Goal: Task Accomplishment & Management: Manage account settings

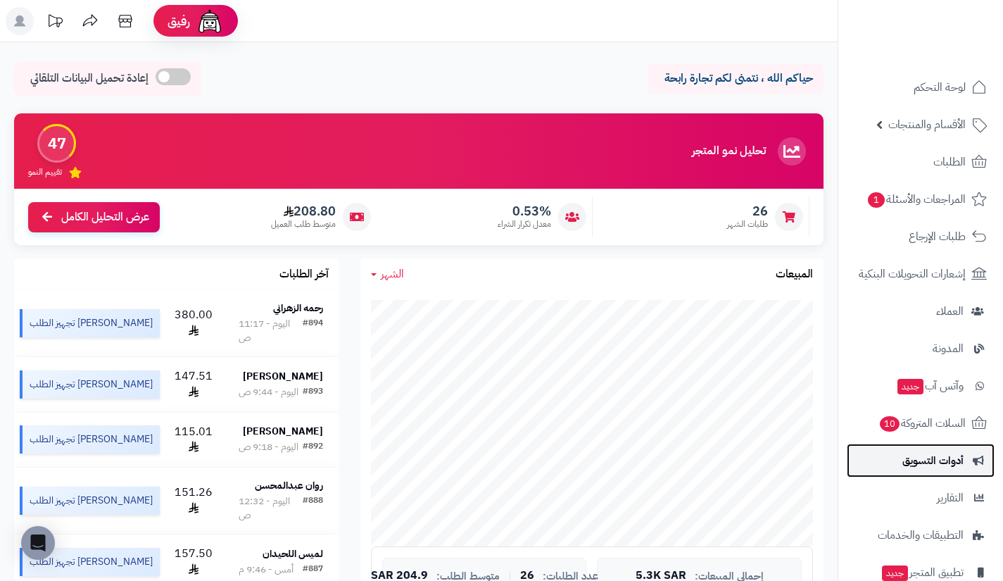
click at [903, 463] on span "أدوات التسويق" at bounding box center [933, 461] width 61 height 20
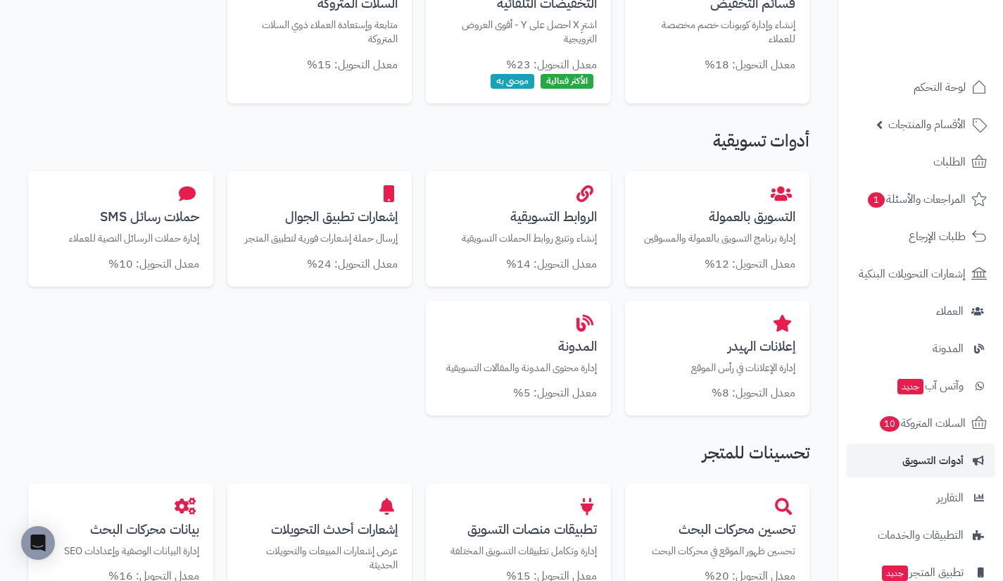
scroll to position [419, 0]
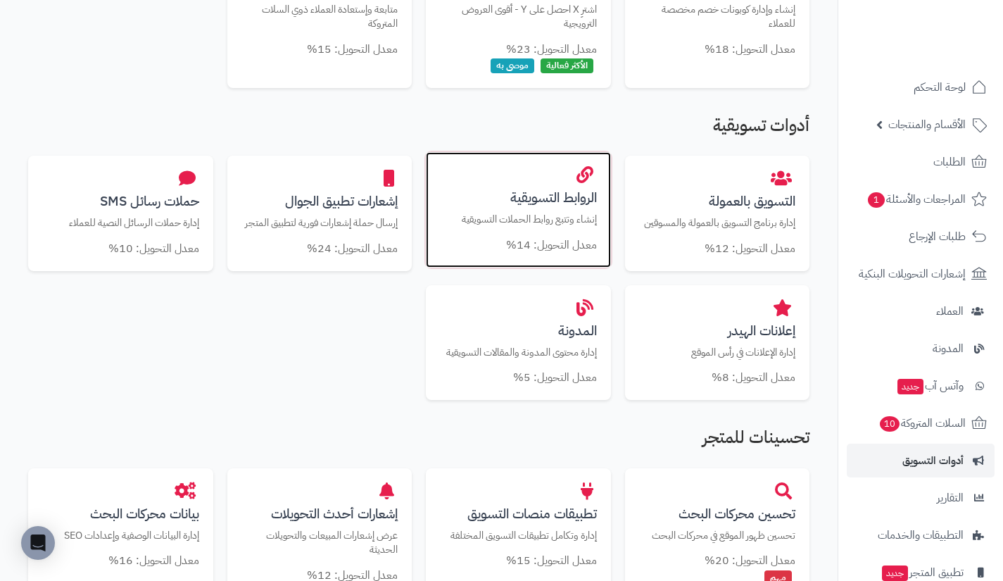
click at [532, 256] on div "الروابط التسويقية إنشاء وتتبع روابط الحملات التسويقية معدل التحويل: 14%" at bounding box center [518, 209] width 185 height 115
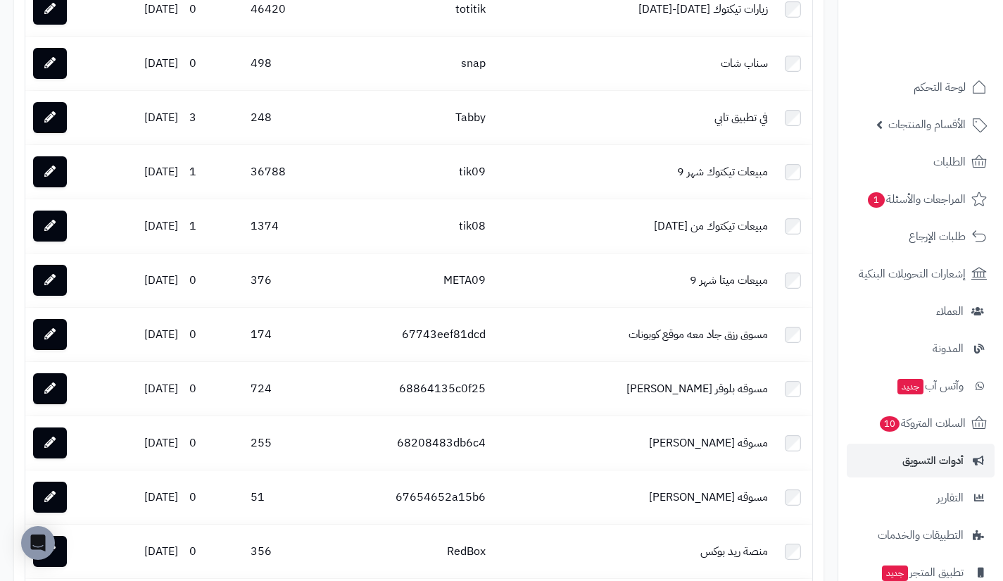
scroll to position [2079, 0]
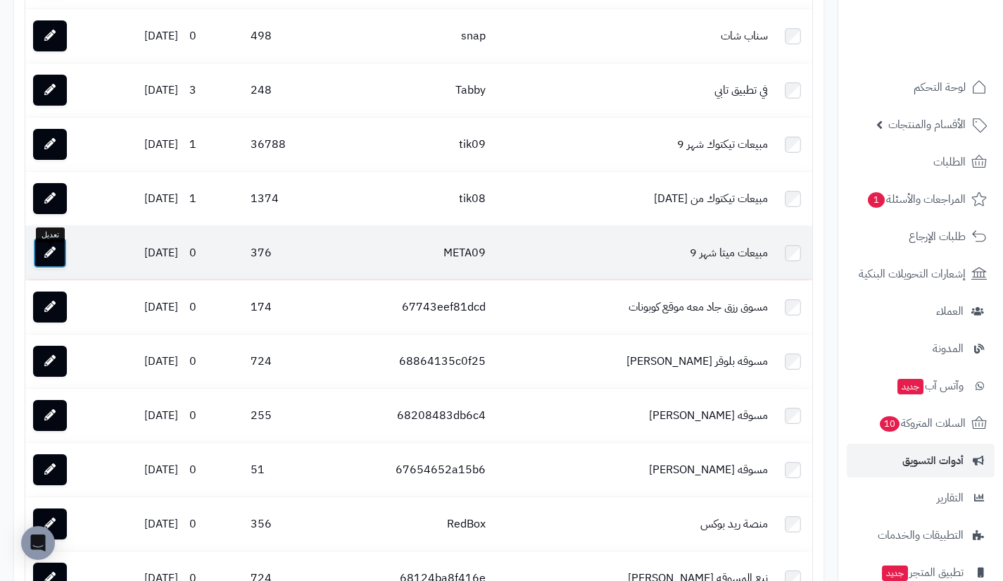
click at [38, 261] on link at bounding box center [50, 252] width 34 height 31
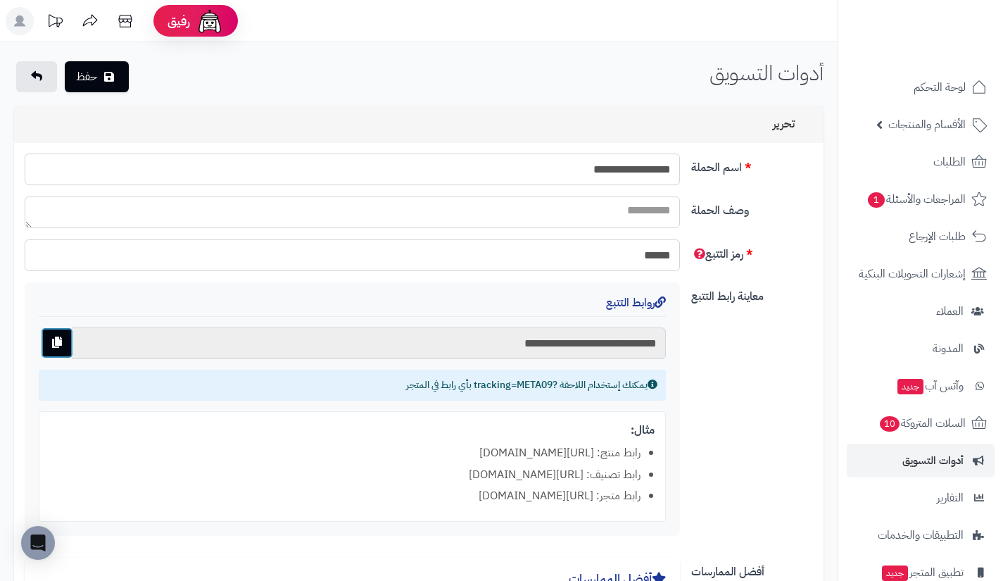
click at [66, 345] on button "button" at bounding box center [57, 342] width 32 height 31
click at [913, 300] on link "العملاء" at bounding box center [921, 311] width 148 height 34
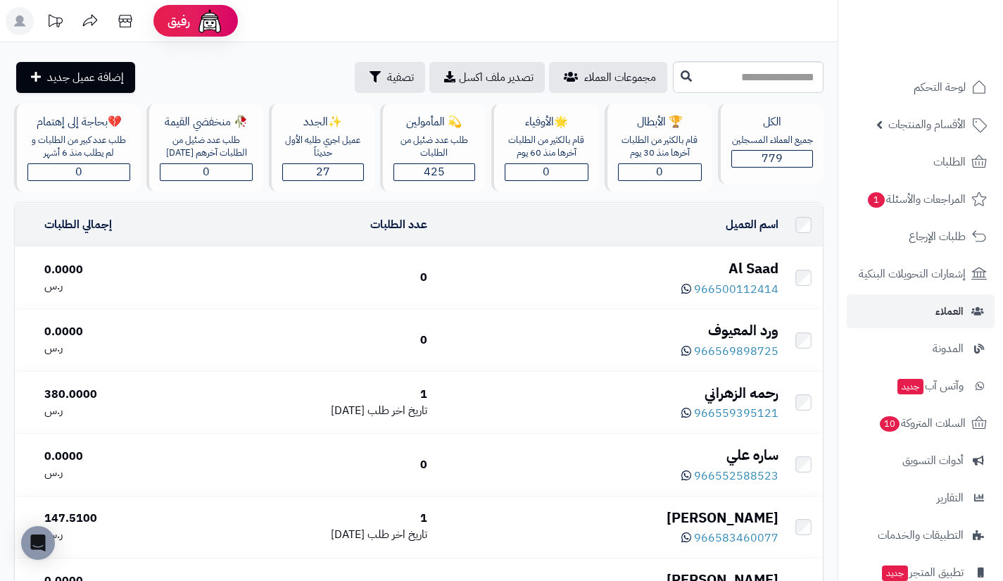
click at [746, 261] on div "Al Saad" at bounding box center [609, 268] width 340 height 20
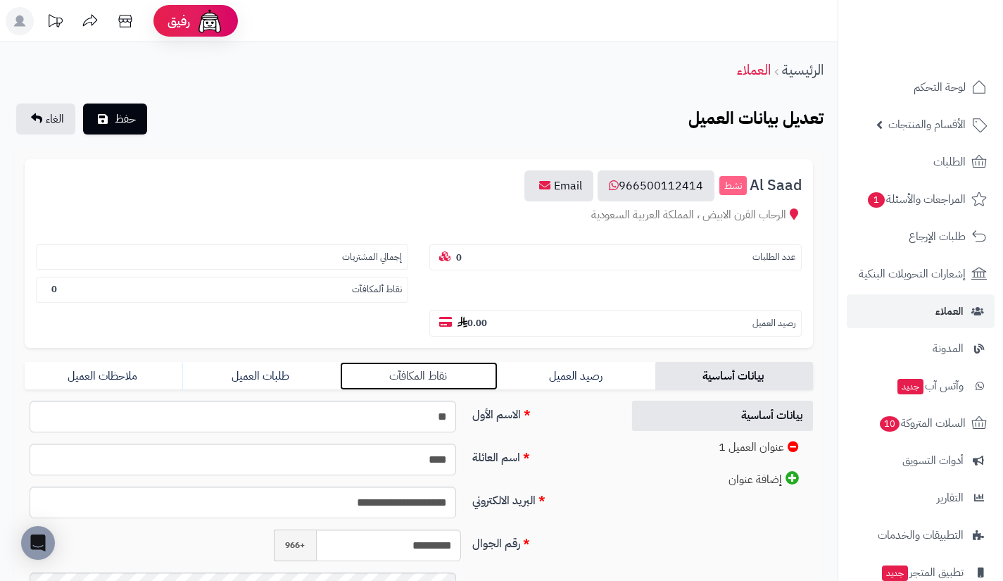
click at [482, 380] on link "نقاط المكافآت" at bounding box center [419, 376] width 158 height 28
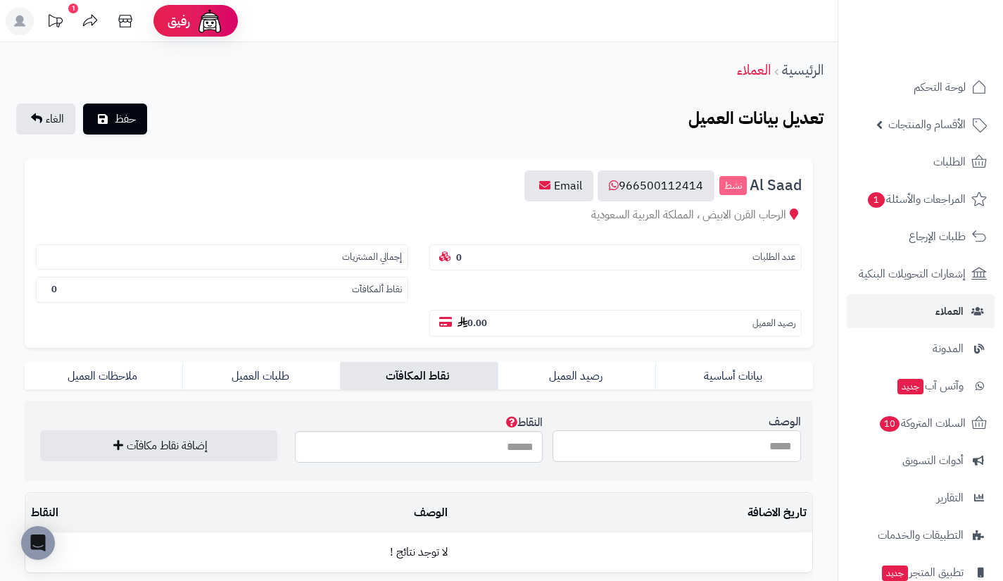
click at [634, 457] on input "الوصف" at bounding box center [677, 446] width 249 height 32
type input "**********"
click at [500, 448] on input "النقاط" at bounding box center [419, 447] width 249 height 32
type input "***"
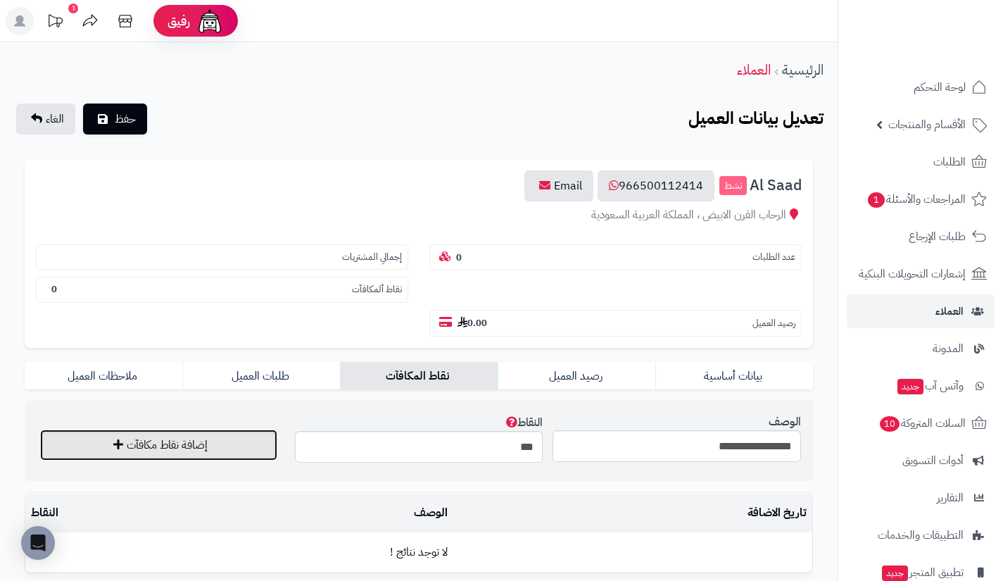
click at [249, 447] on button "إضافة نقاط مكافآت" at bounding box center [158, 445] width 237 height 31
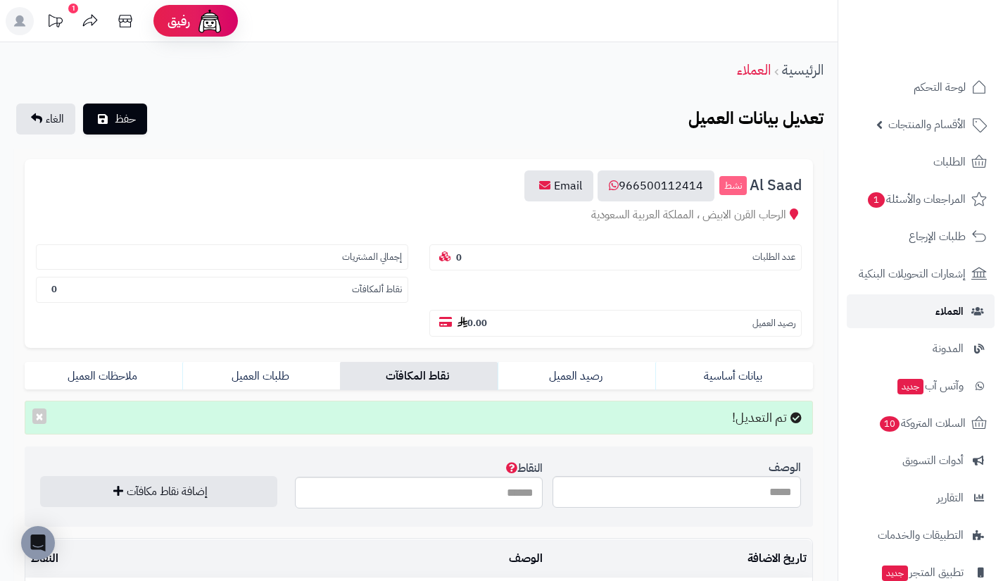
click at [910, 305] on link "العملاء" at bounding box center [921, 311] width 148 height 34
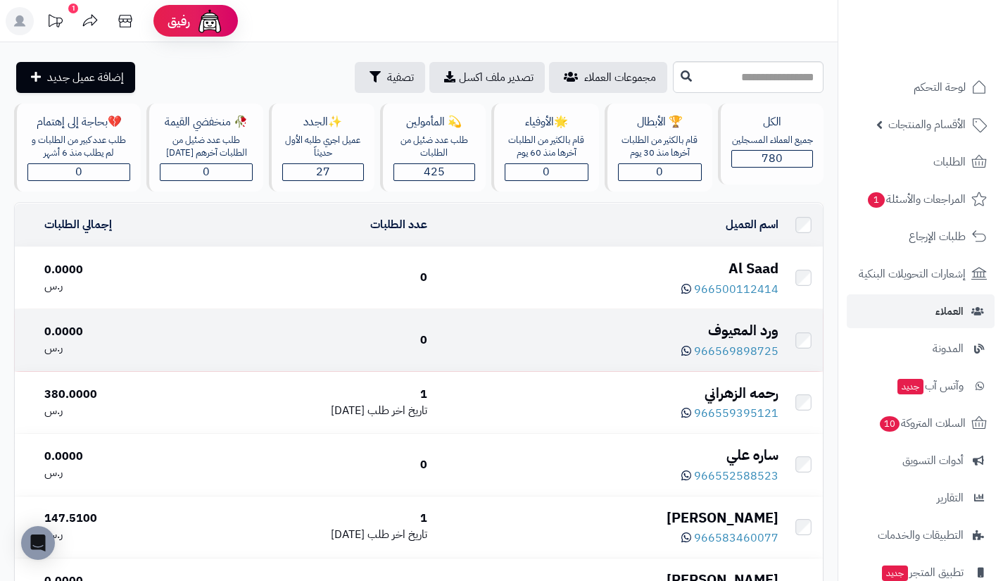
click at [726, 325] on div "ورد المعيوف" at bounding box center [609, 330] width 340 height 20
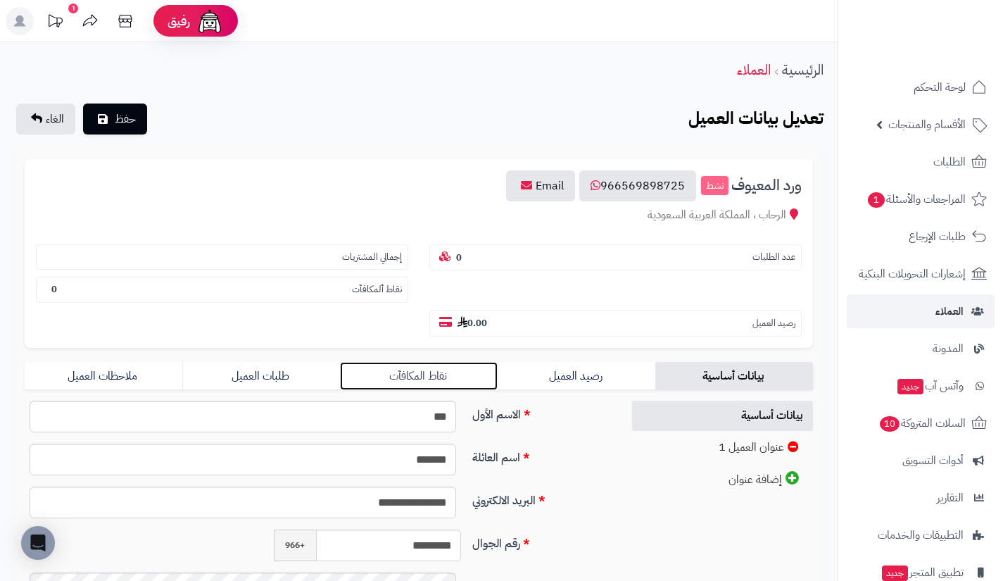
click at [462, 375] on link "نقاط المكافآت" at bounding box center [419, 376] width 158 height 28
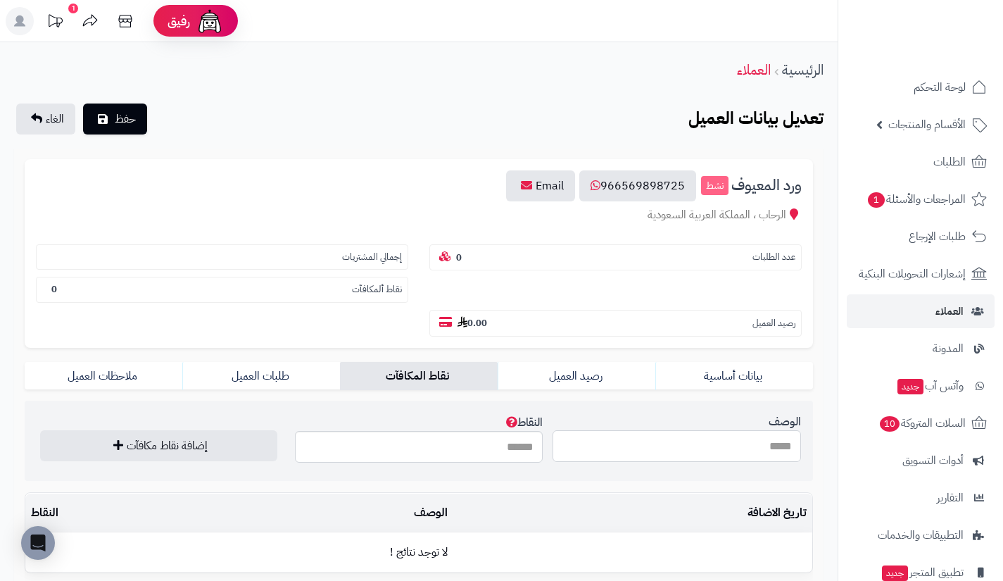
click at [619, 437] on input "الوصف" at bounding box center [677, 446] width 249 height 32
type input "**********"
click at [483, 438] on input "النقاط" at bounding box center [419, 447] width 249 height 32
type input "***"
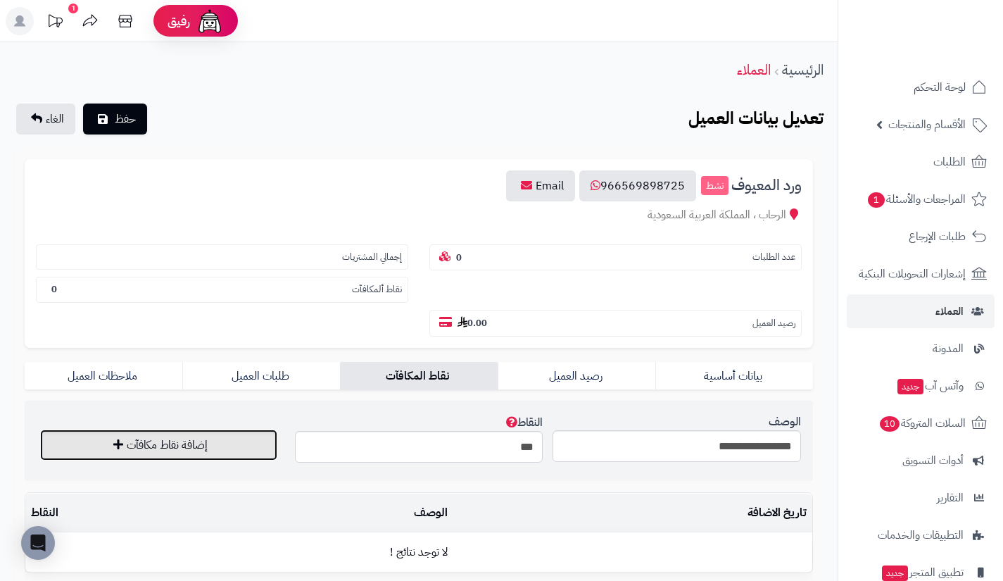
click at [244, 439] on button "إضافة نقاط مكافآت" at bounding box center [158, 445] width 237 height 31
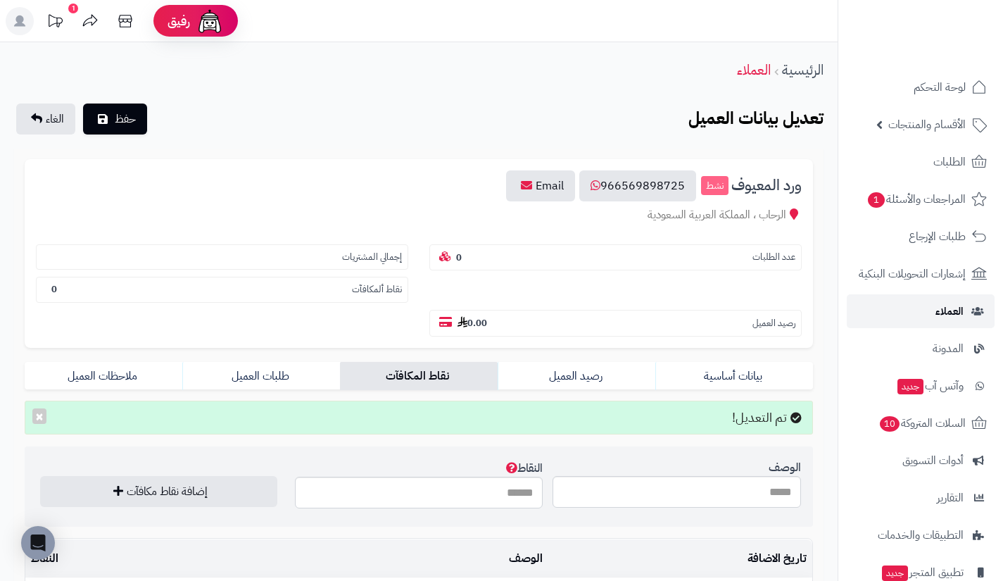
click at [891, 303] on link "العملاء" at bounding box center [921, 311] width 148 height 34
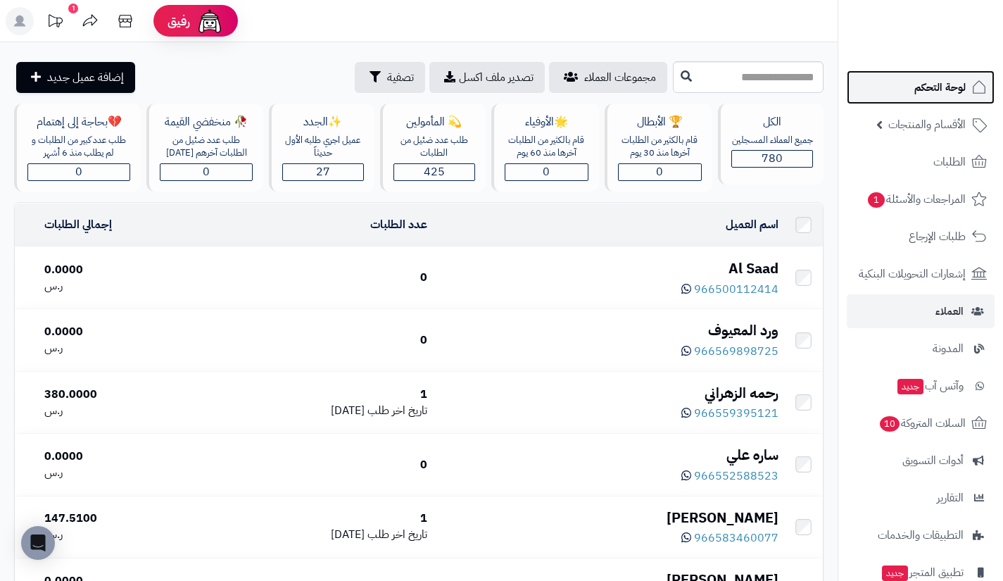
click at [907, 103] on link "لوحة التحكم" at bounding box center [921, 87] width 148 height 34
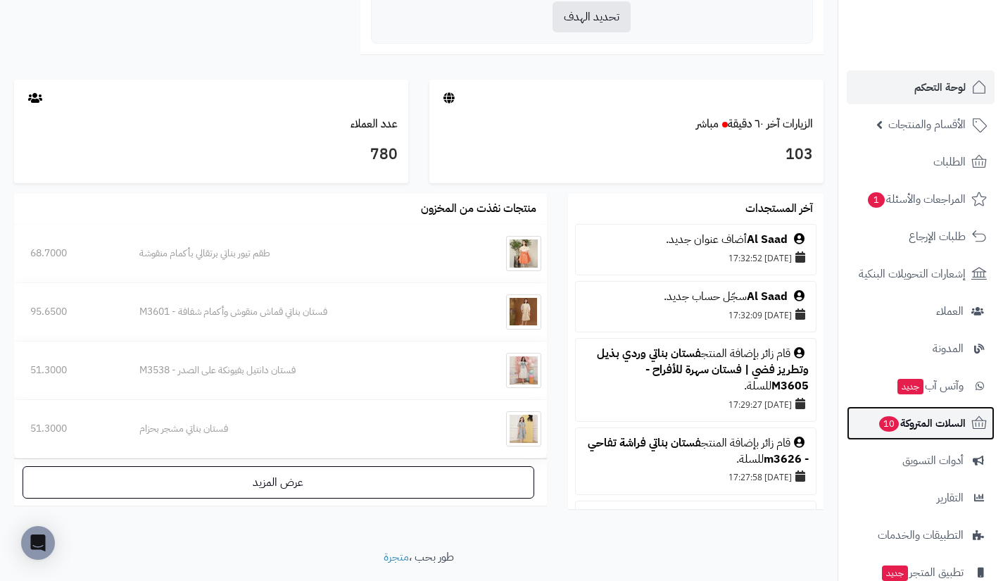
click at [898, 430] on span "السلات المتروكة 10" at bounding box center [922, 423] width 88 height 20
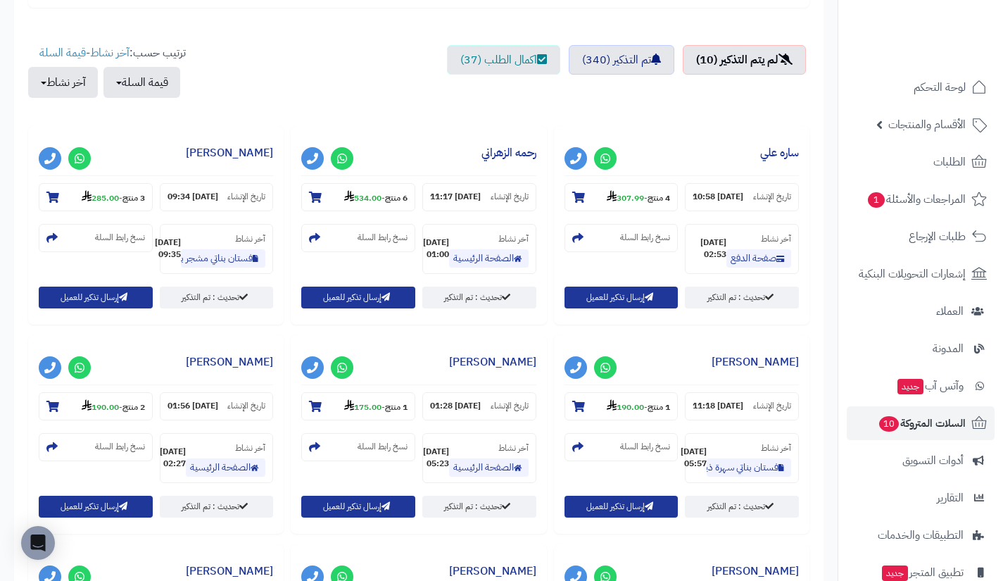
scroll to position [484, 0]
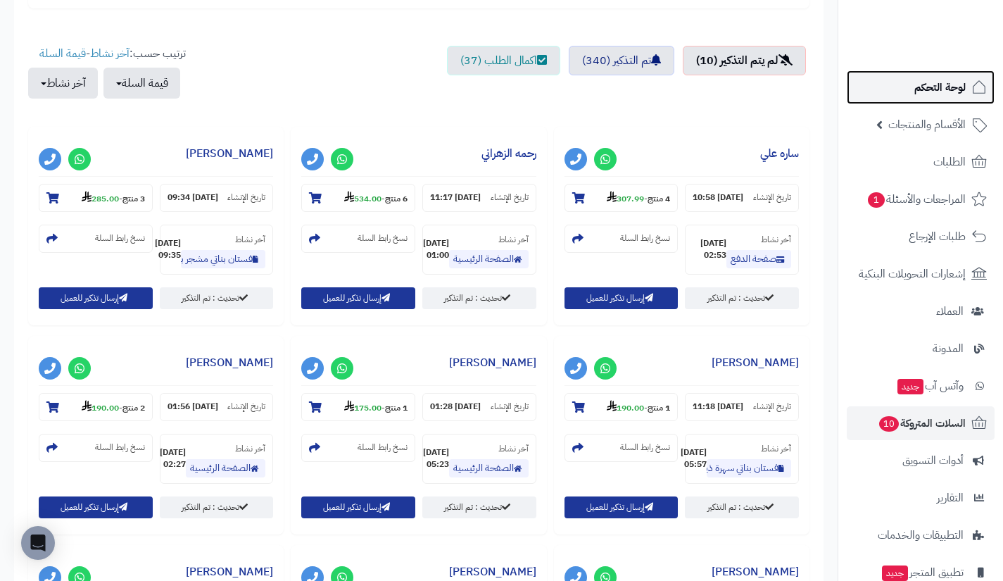
click at [927, 98] on link "لوحة التحكم" at bounding box center [921, 87] width 148 height 34
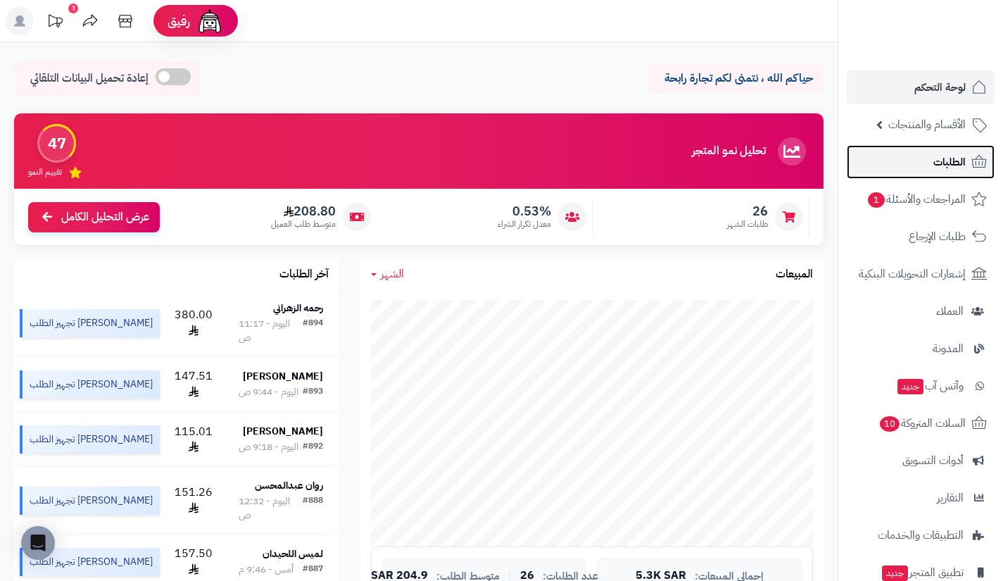
click at [899, 149] on link "الطلبات" at bounding box center [921, 162] width 148 height 34
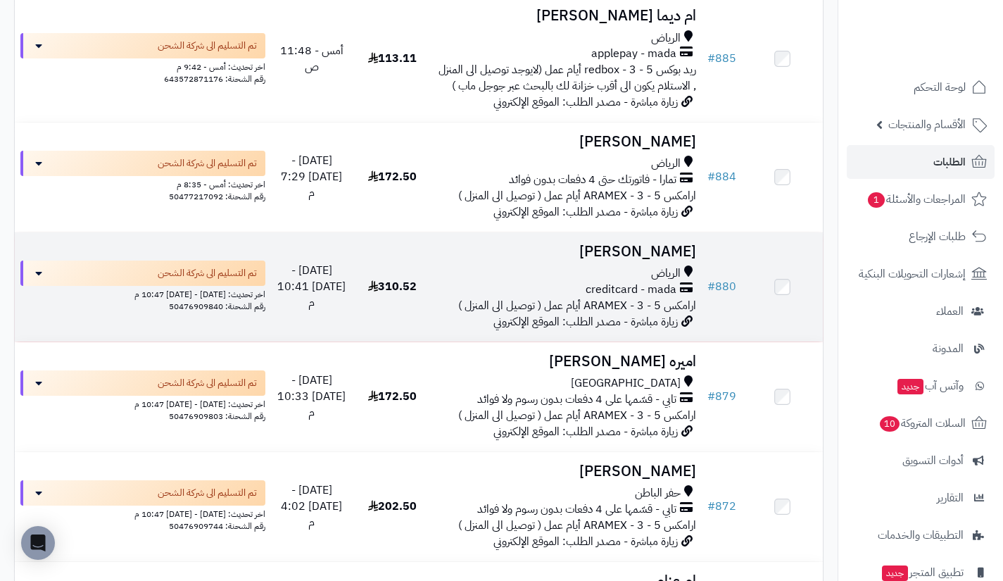
scroll to position [1055, 0]
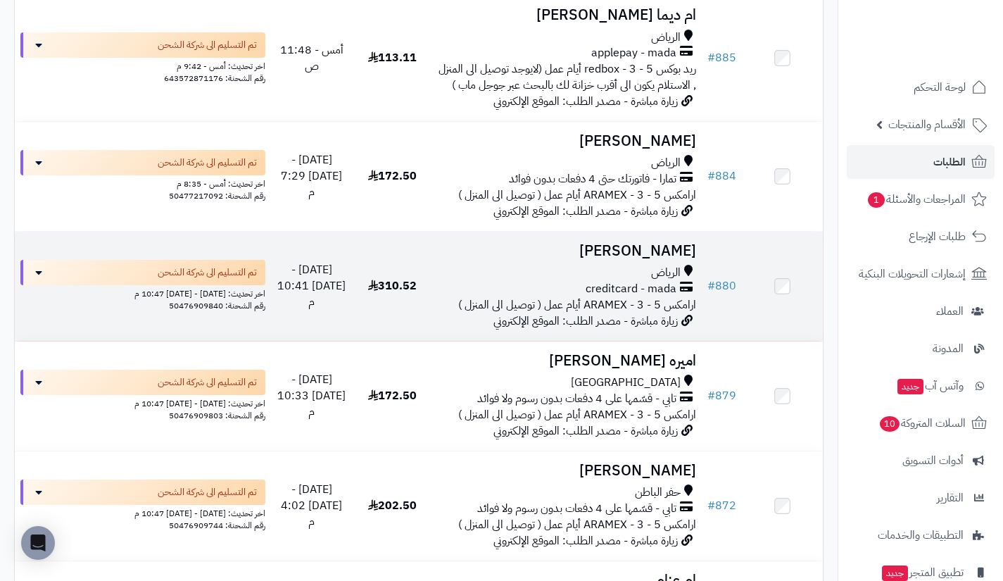
click at [578, 277] on td "فيصل فيصل الرياض creditcard - mada ارامكس ARAMEX - 3 - 5 أيام عمل ( توصيل الى ا…" at bounding box center [567, 286] width 269 height 109
click at [681, 281] on span "الرياض" at bounding box center [666, 273] width 30 height 16
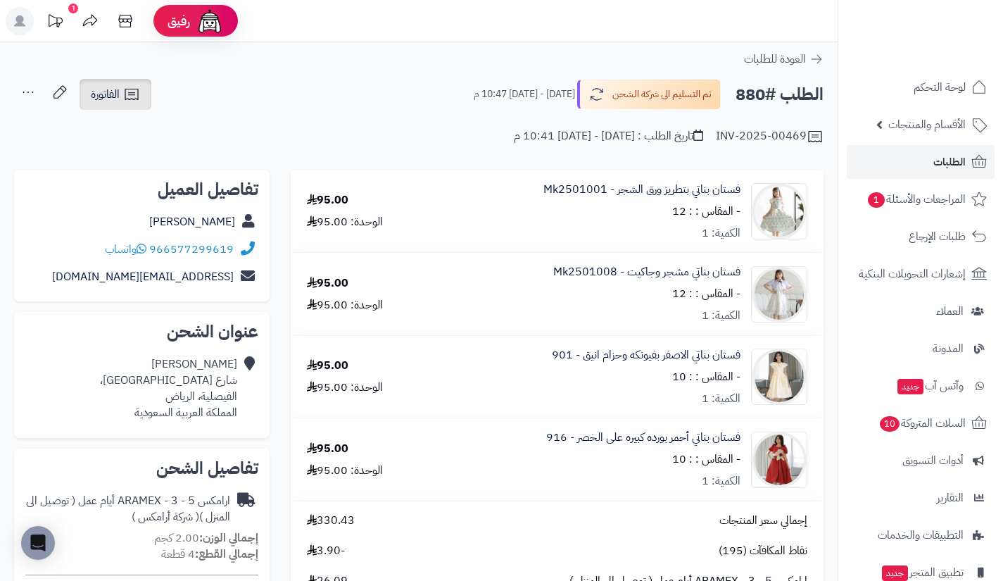
click at [134, 90] on icon at bounding box center [131, 94] width 17 height 17
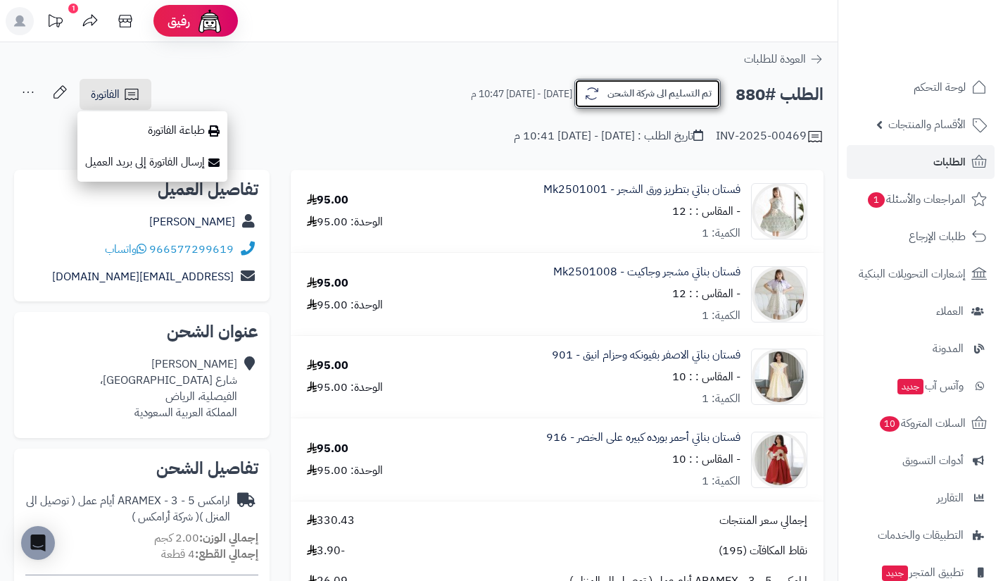
click at [584, 101] on icon "button" at bounding box center [592, 93] width 17 height 17
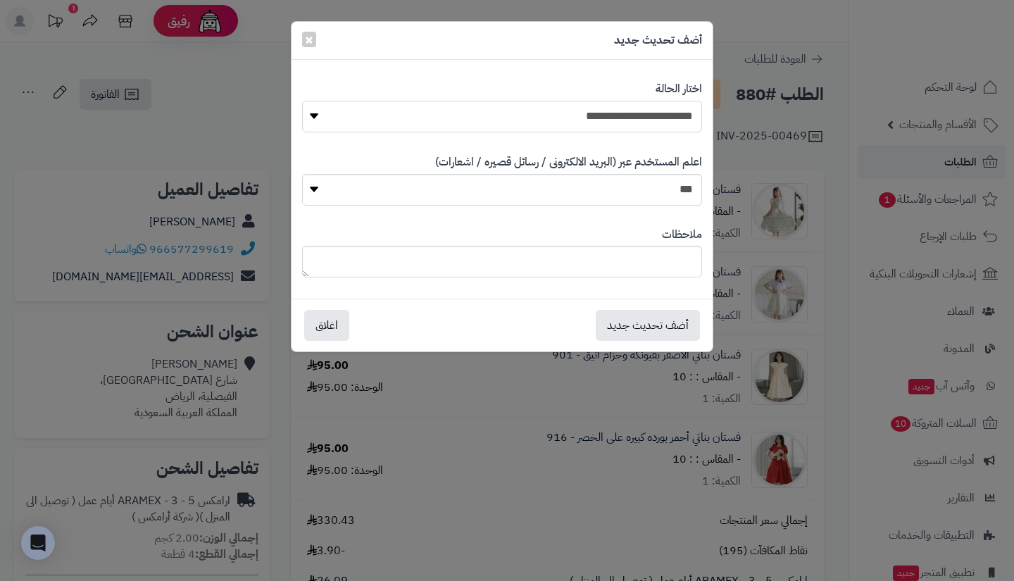
click at [618, 118] on select "**********" at bounding box center [502, 117] width 400 height 32
select select "**"
click at [302, 101] on select "**********" at bounding box center [502, 117] width 400 height 32
click at [640, 315] on button "أضف تحديث جديد" at bounding box center [648, 324] width 104 height 31
